Goal: Information Seeking & Learning: Learn about a topic

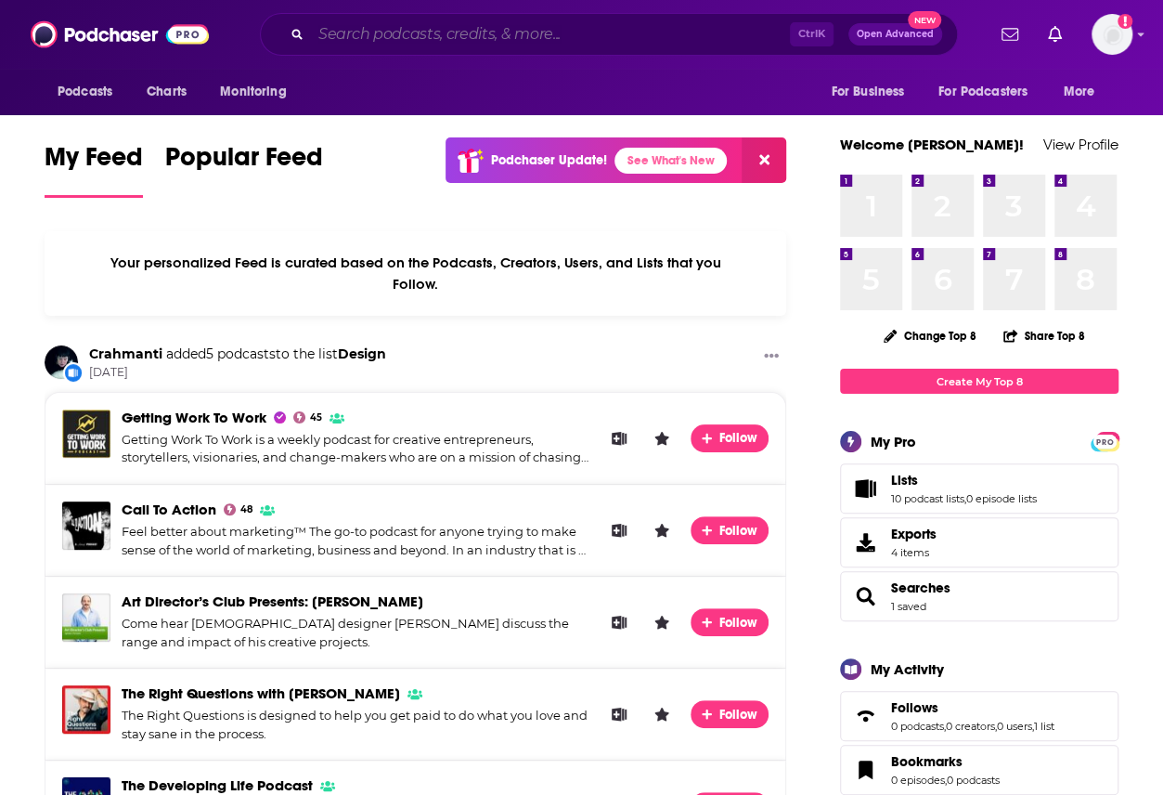
click at [434, 36] on input "Search podcasts, credits, & more..." at bounding box center [550, 34] width 479 height 30
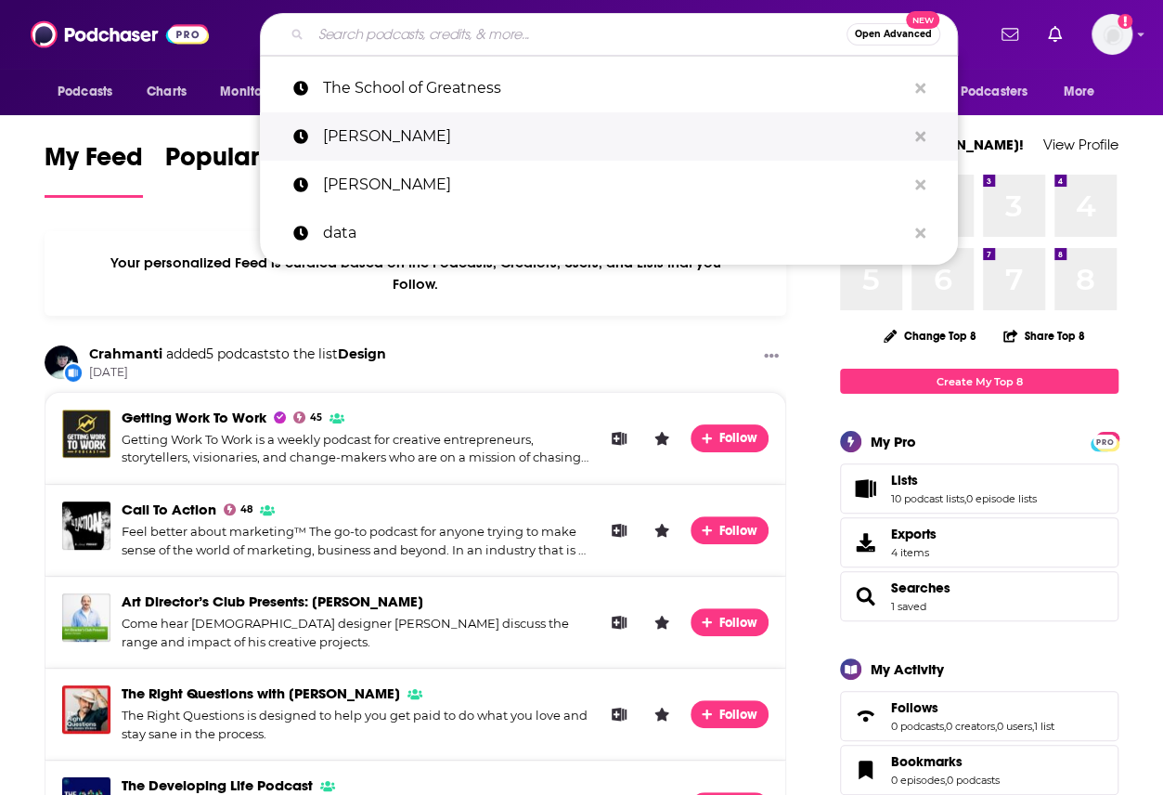
click at [390, 135] on p "[PERSON_NAME]" at bounding box center [614, 136] width 583 height 48
type input "[PERSON_NAME]"
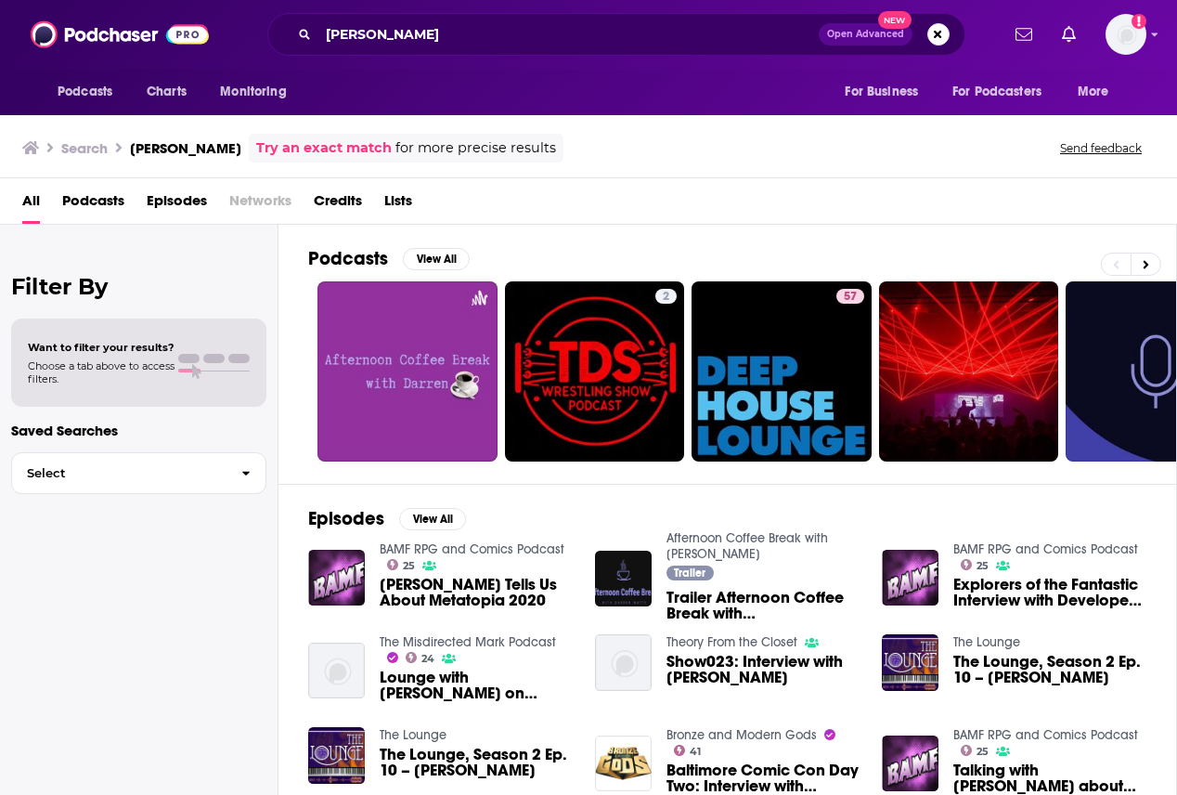
click at [483, 587] on span "[PERSON_NAME] Tells Us About Metatopia 2020" at bounding box center [476, 592] width 193 height 32
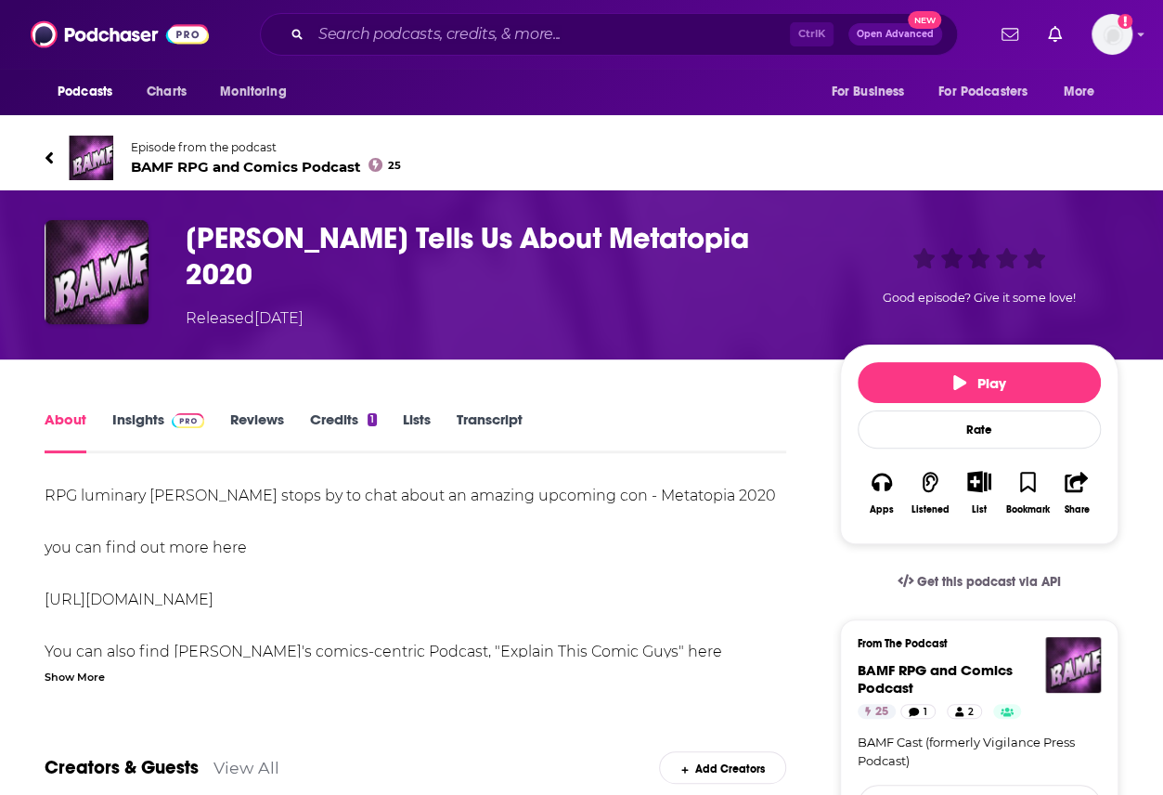
click at [343, 418] on link "Credits 1" at bounding box center [343, 431] width 67 height 43
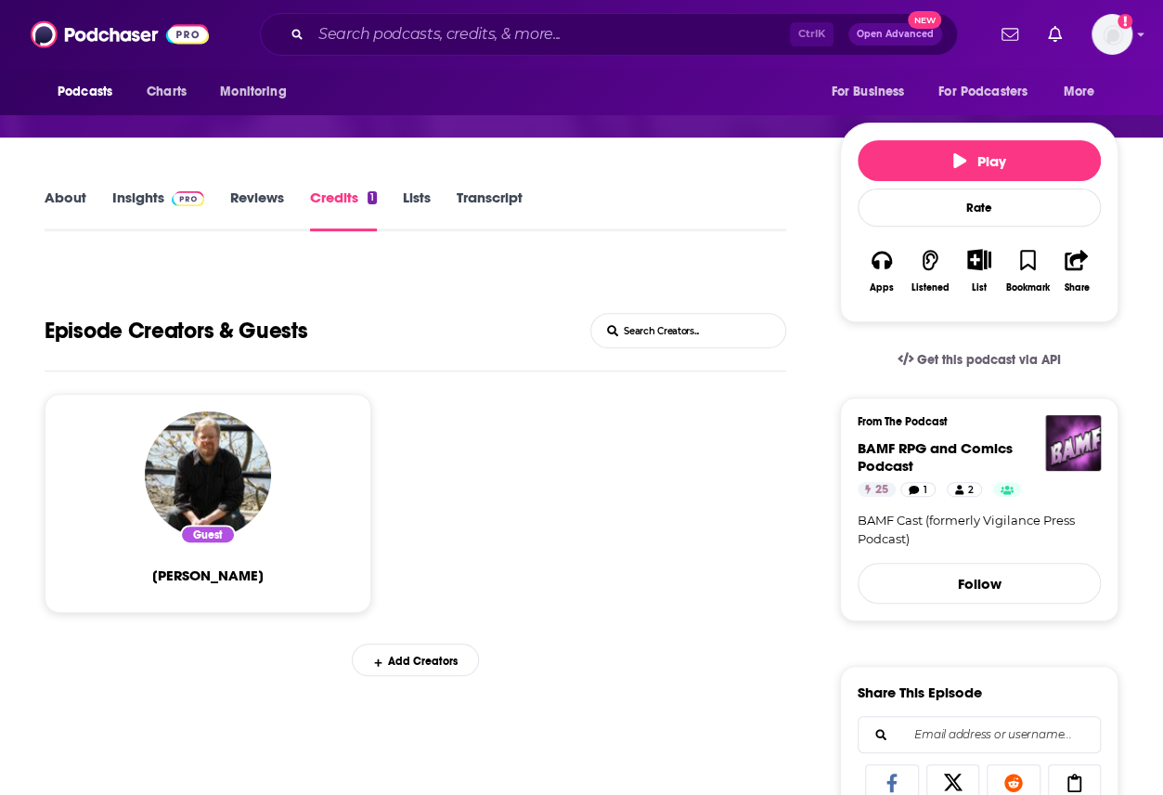
scroll to position [371, 0]
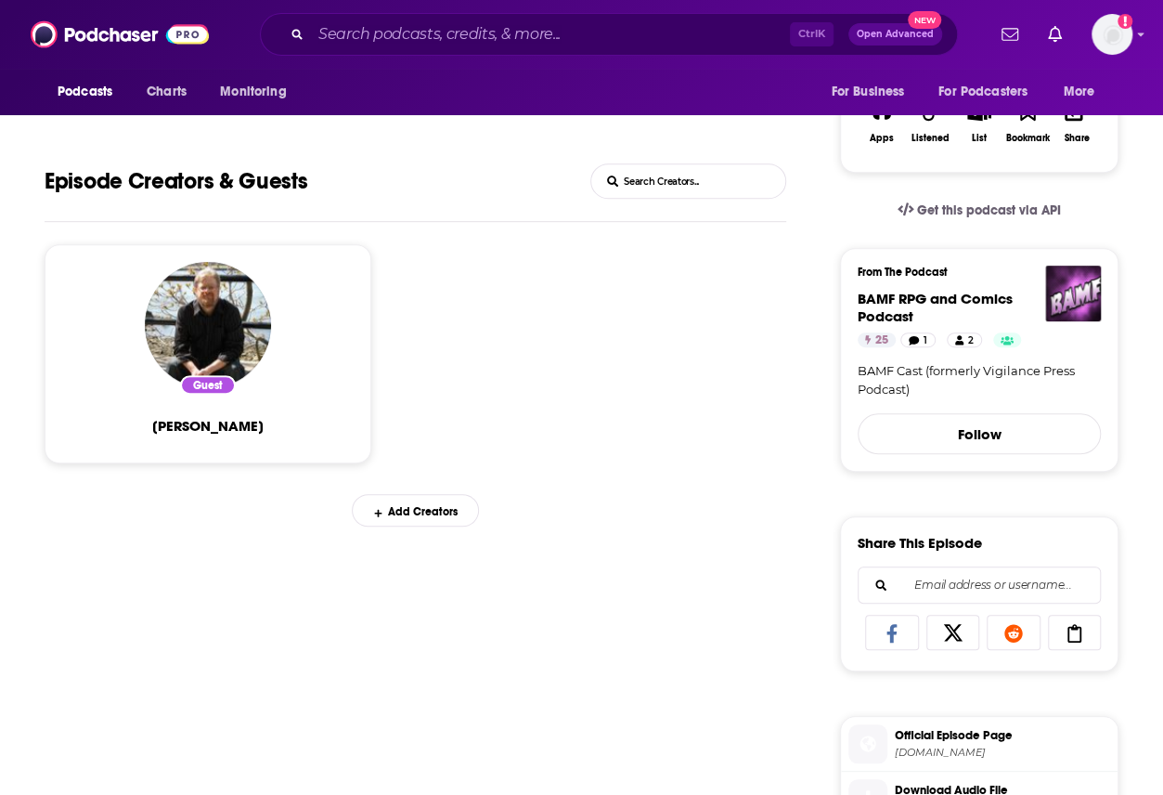
click at [210, 388] on div "Guest" at bounding box center [208, 384] width 56 height 19
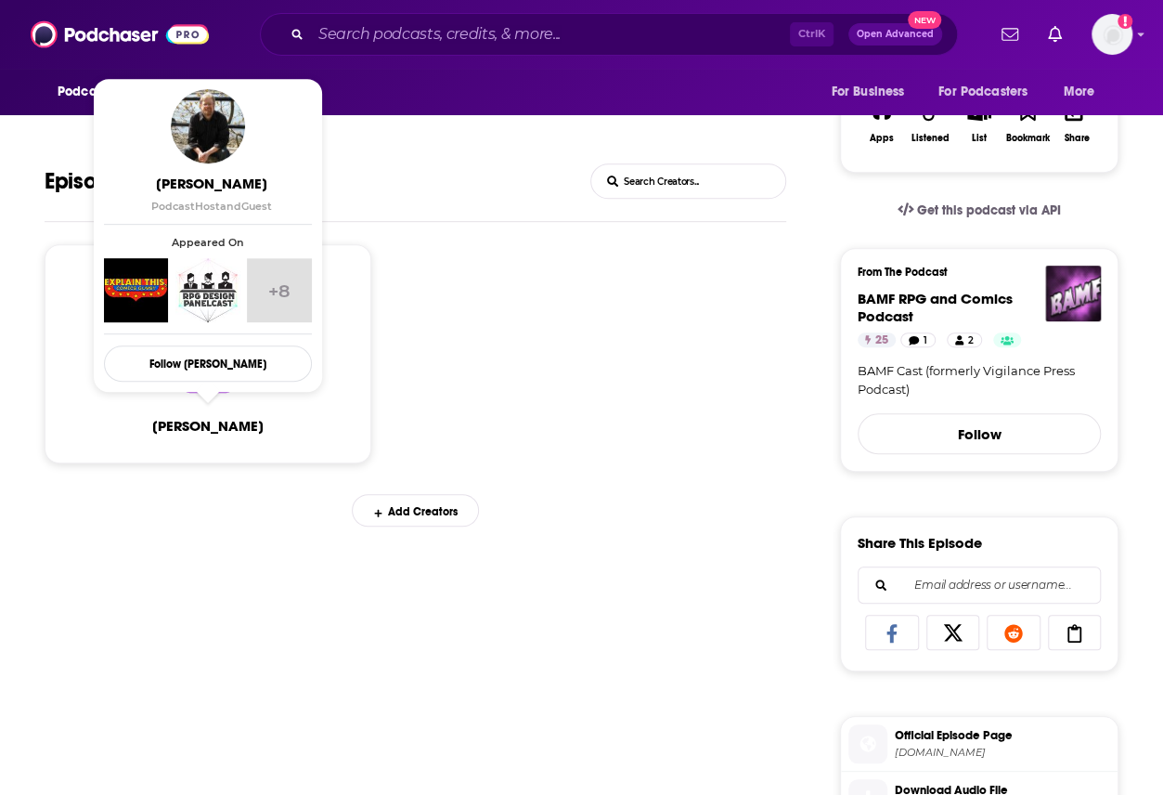
click at [206, 420] on span "[PERSON_NAME]" at bounding box center [207, 426] width 111 height 18
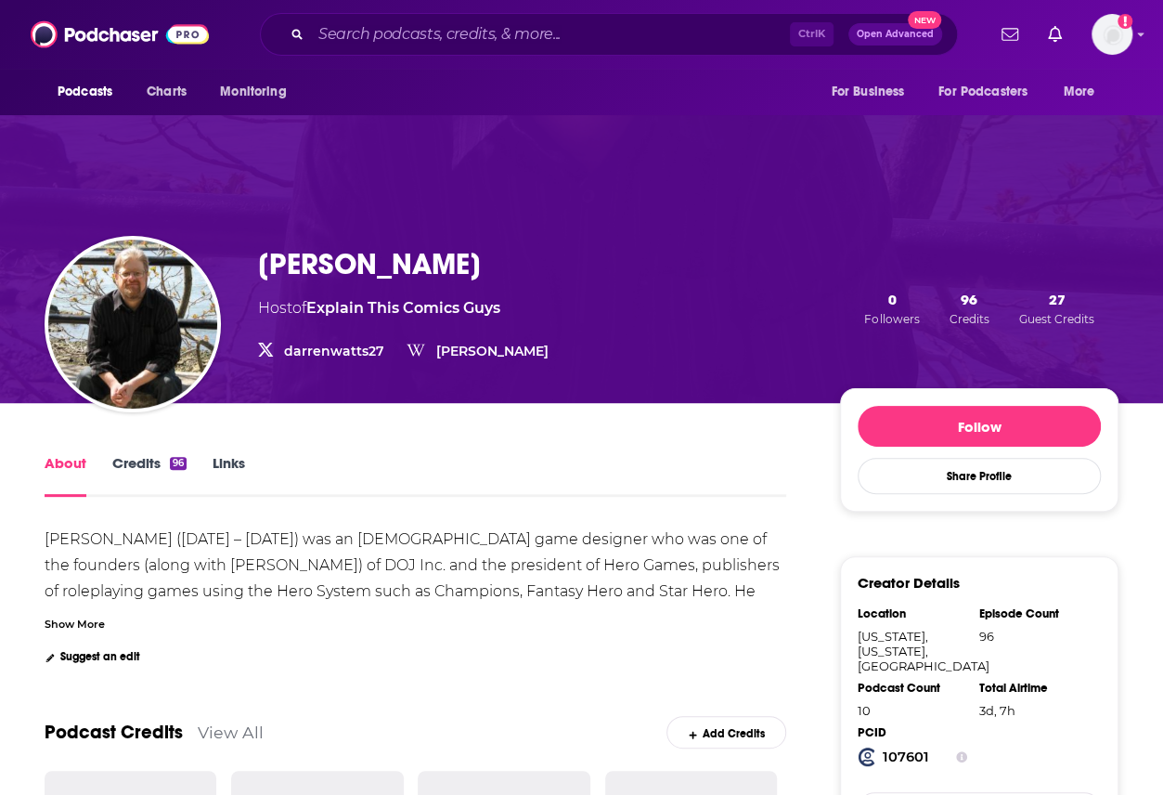
click at [163, 456] on link "Credits 96" at bounding box center [149, 475] width 74 height 43
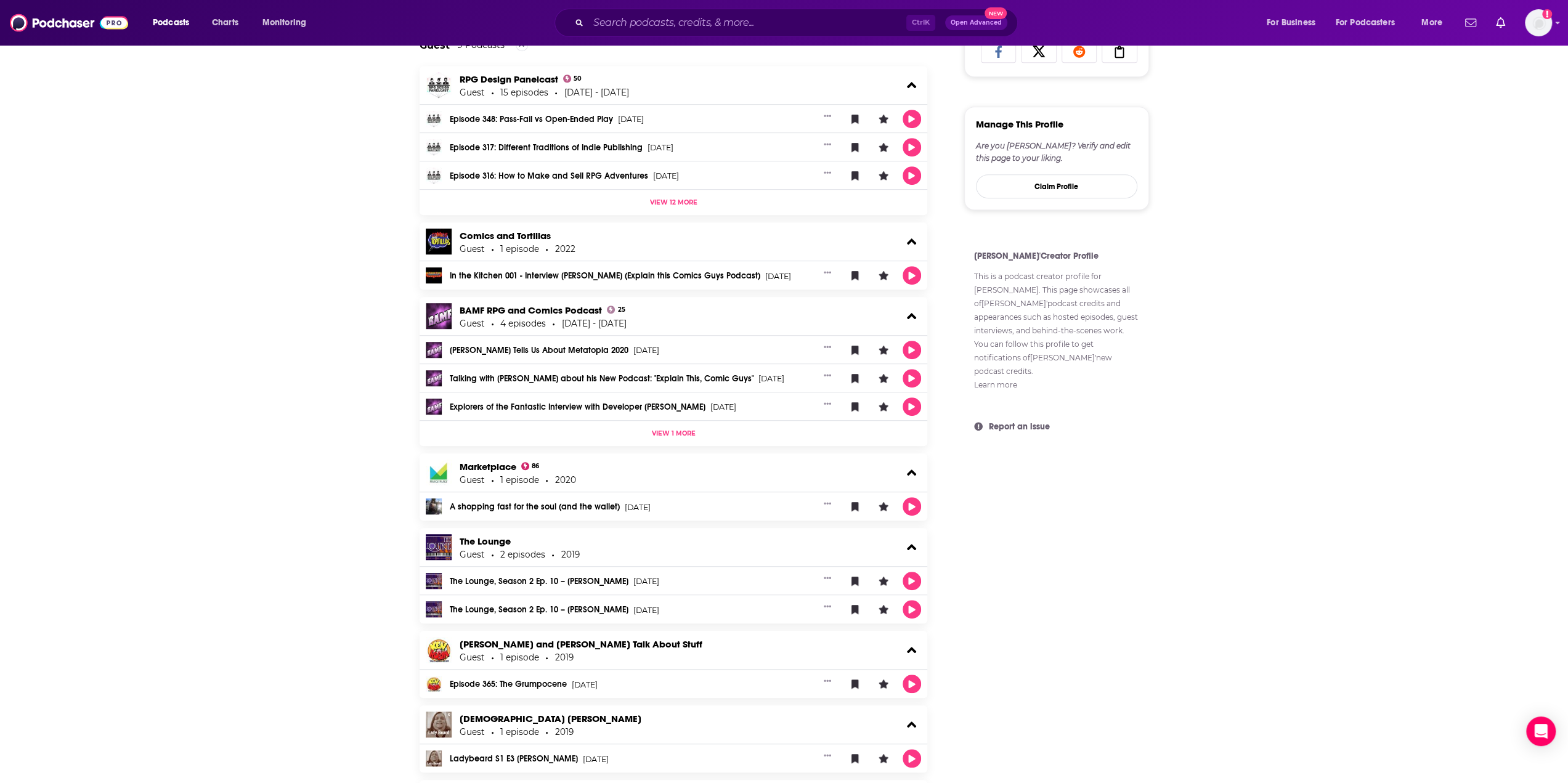
scroll to position [587, 0]
click at [556, 527] on link "The Lounge, Season 2 Ep. 10 – [PERSON_NAME]" at bounding box center [539, 580] width 179 height 9
click at [546, 527] on link "The Lounge, Season 2 Ep. 10 – [PERSON_NAME]" at bounding box center [539, 608] width 179 height 9
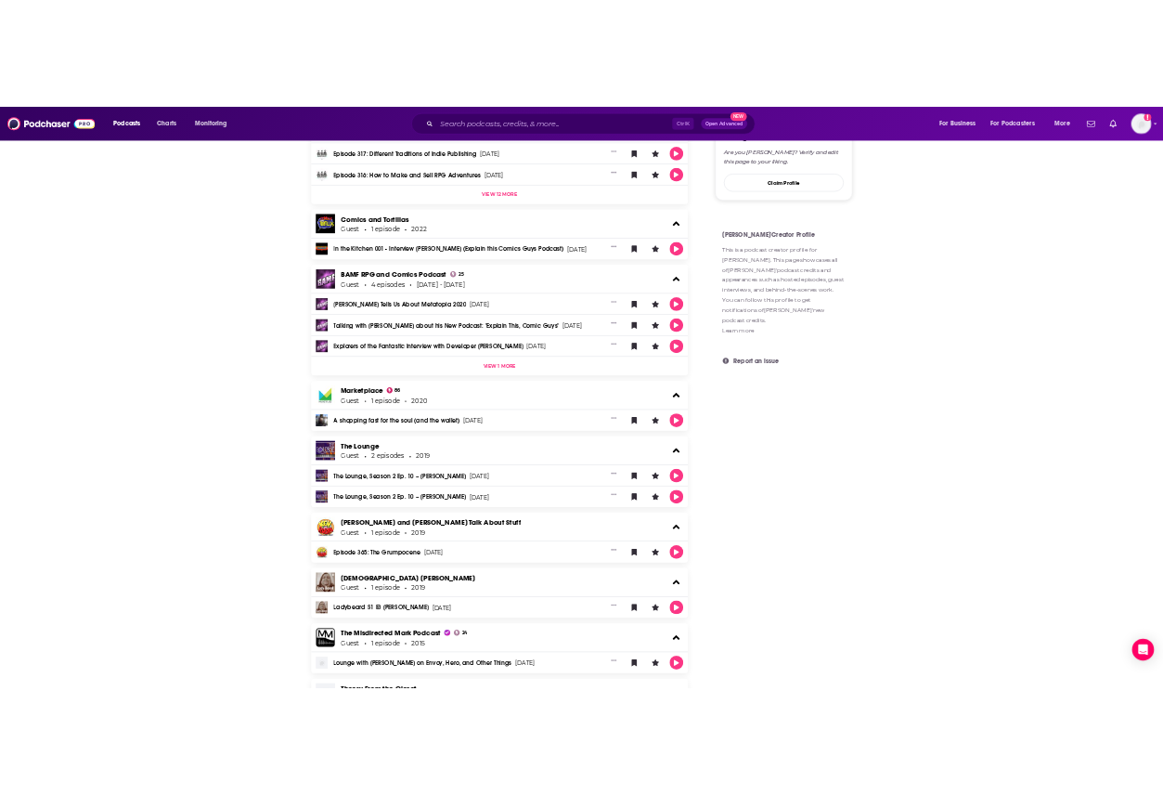
scroll to position [1147, 0]
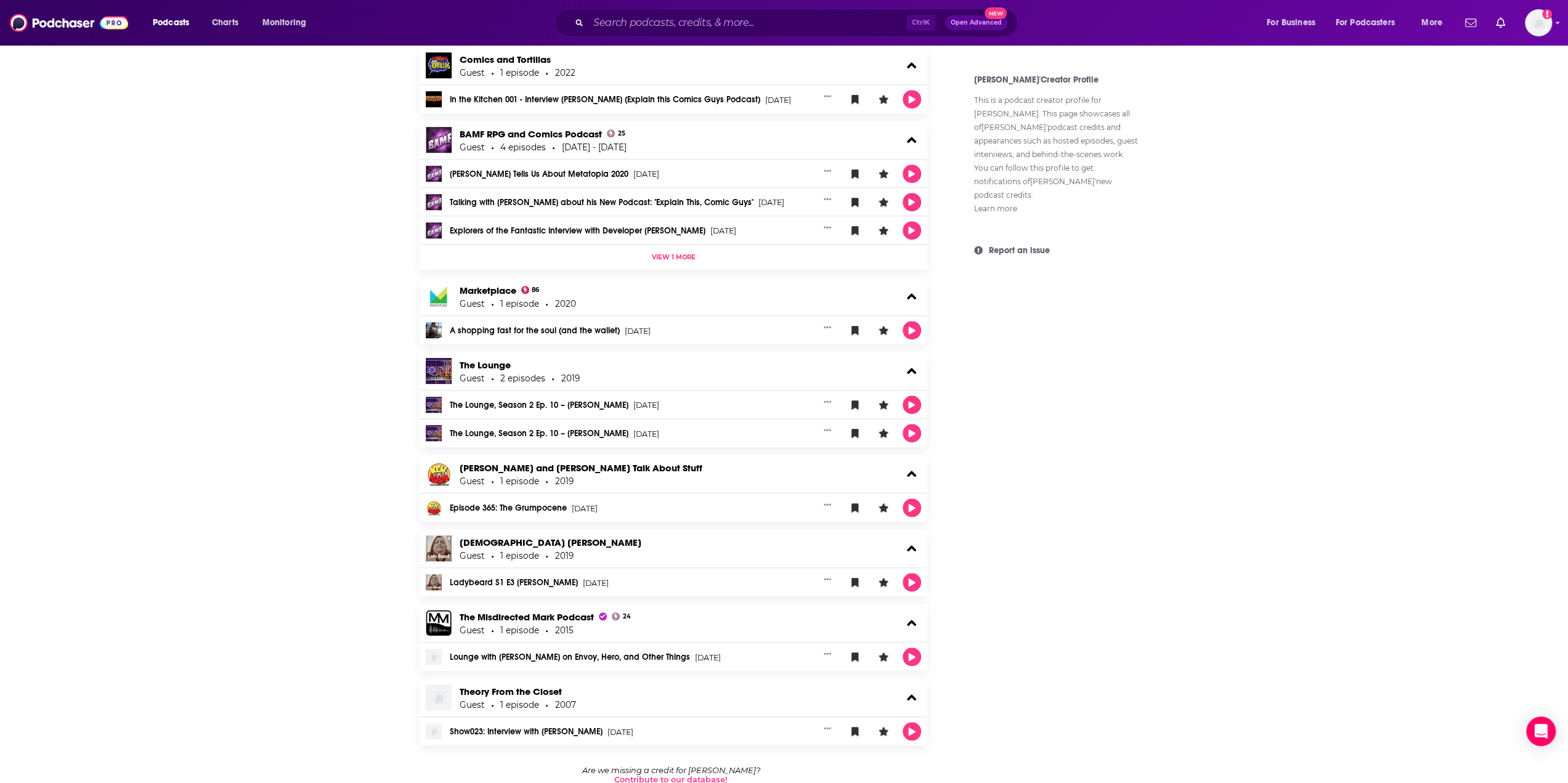
click at [510, 401] on link "The Lounge, Season 2 Ep. 10 – [PERSON_NAME]" at bounding box center [539, 405] width 179 height 9
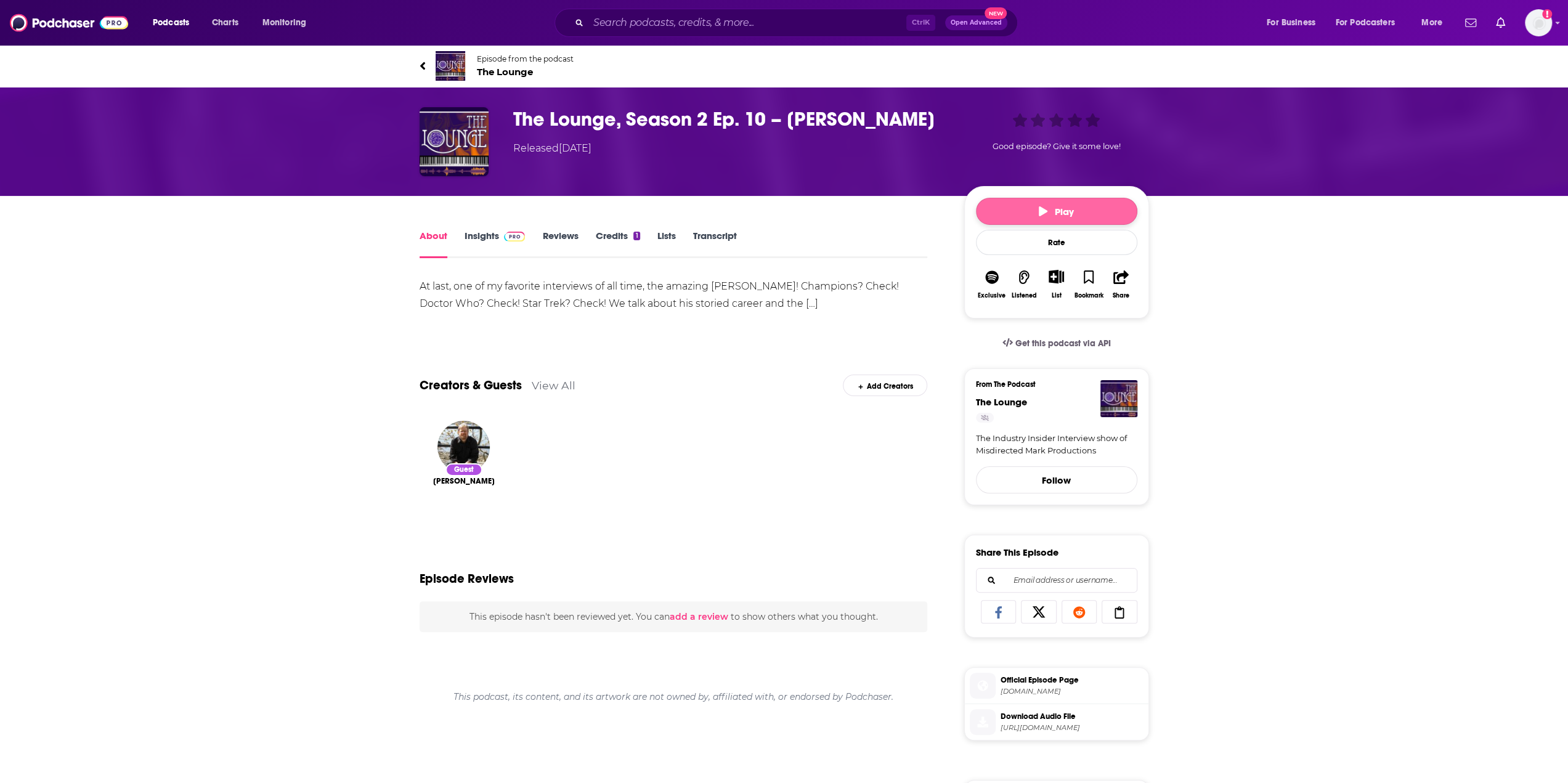
click at [1007, 211] on button "Play" at bounding box center [1056, 211] width 161 height 27
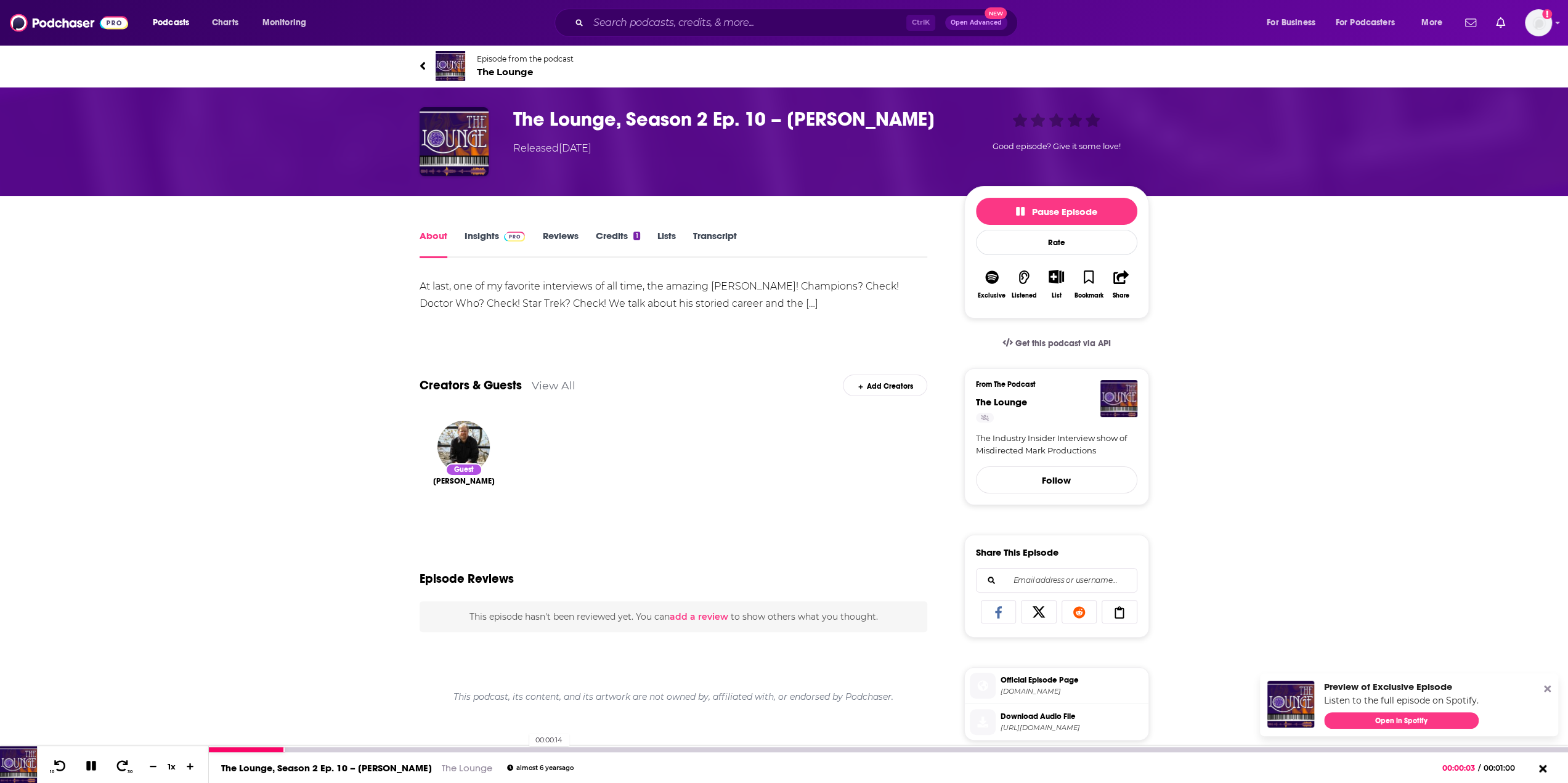
click at [522, 748] on div at bounding box center [889, 749] width 1360 height 5
click at [658, 749] on div at bounding box center [889, 749] width 1360 height 5
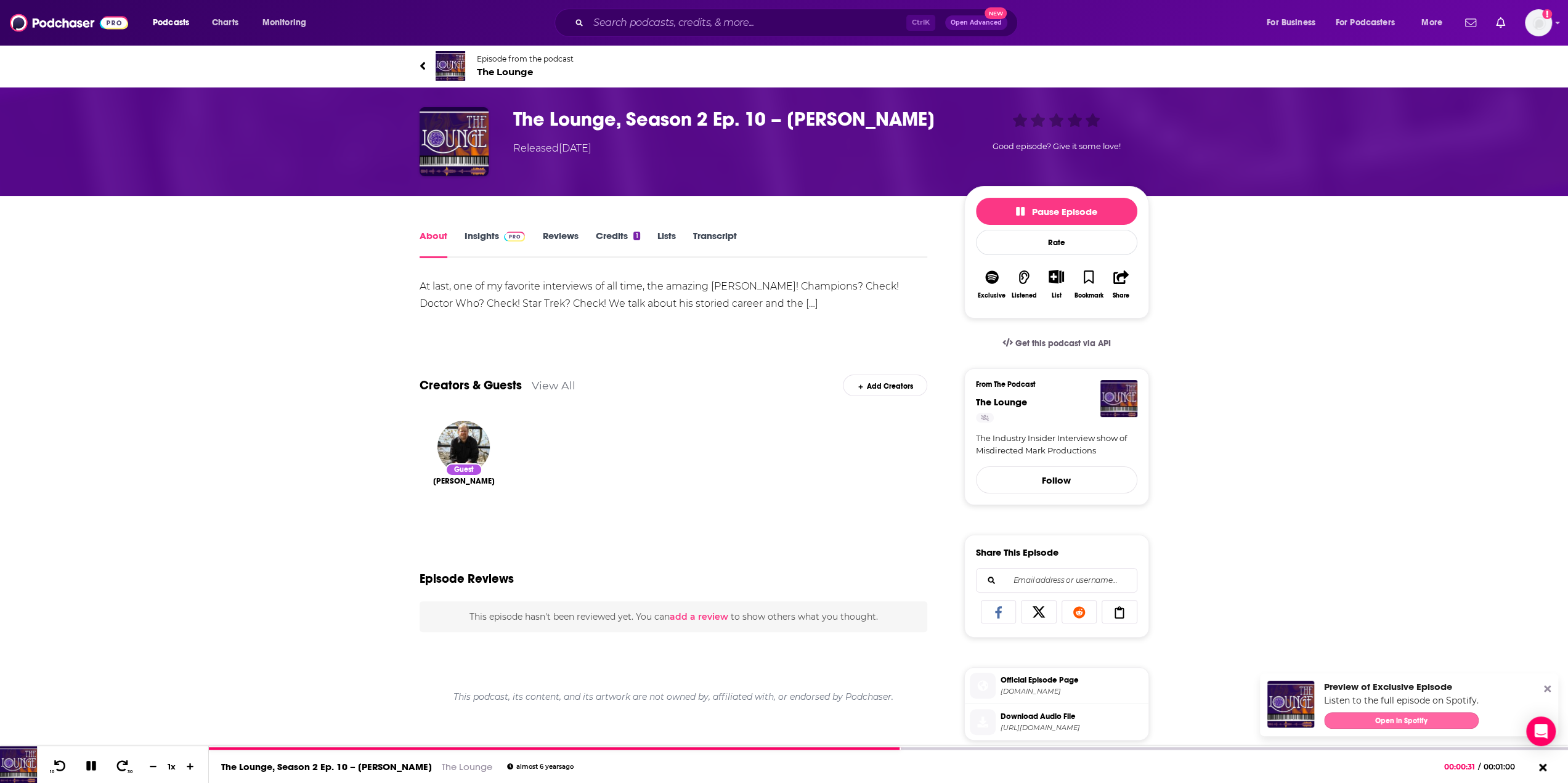
click at [1337, 718] on link "Open in Spotify" at bounding box center [1401, 720] width 155 height 17
